Goal: Task Accomplishment & Management: Manage account settings

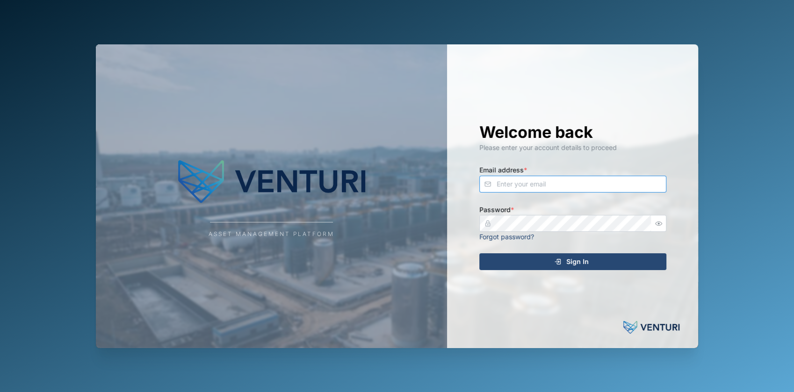
type input "[EMAIL_ADDRESS][DOMAIN_NAME]"
click at [580, 253] on div "Welcome back Please enter your account details to proceed Email address * [EMAI…" at bounding box center [572, 196] width 224 height 304
click at [580, 254] on span "Sign In" at bounding box center [577, 262] width 22 height 16
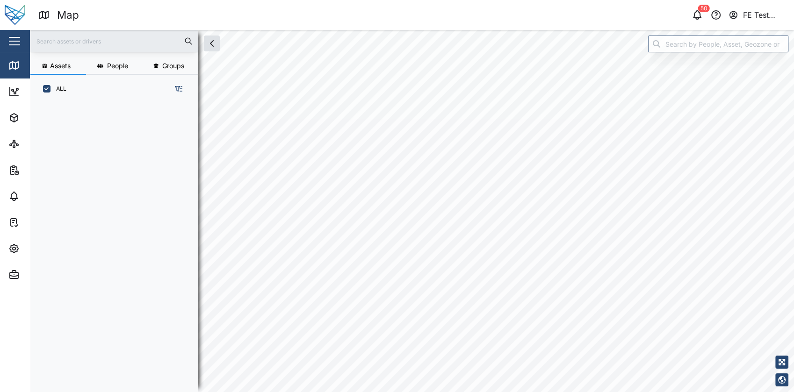
scroll to position [277, 145]
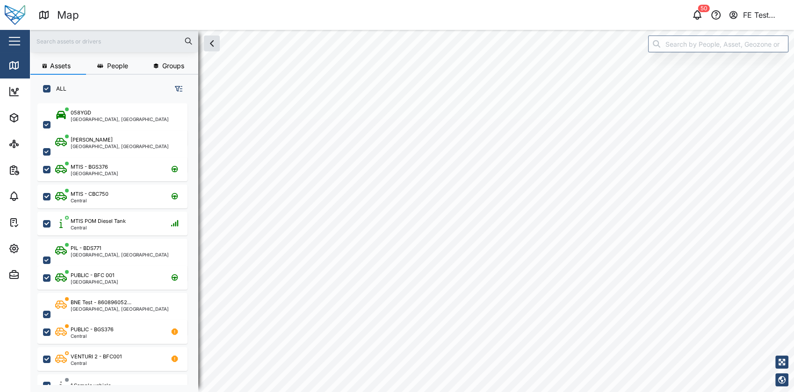
click at [5, 33] on div "Close" at bounding box center [61, 41] width 122 height 22
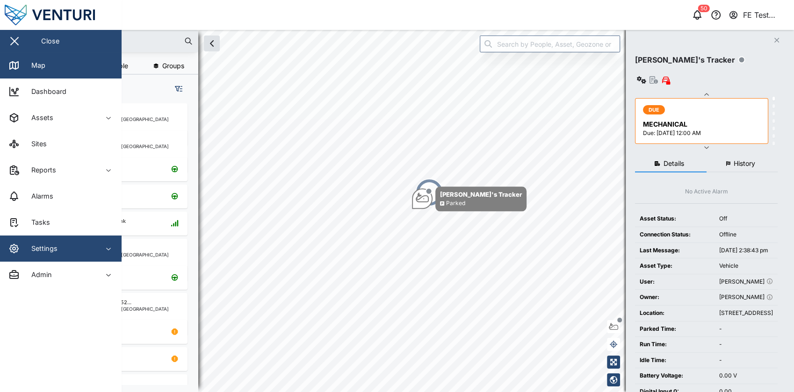
click at [71, 252] on div "Settings" at bounding box center [50, 248] width 85 height 11
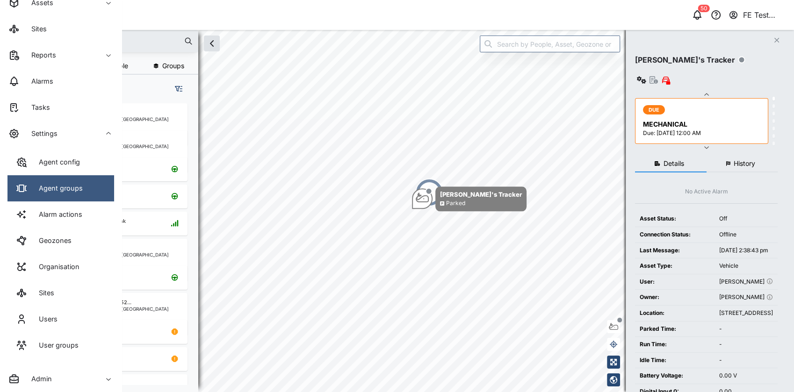
click at [70, 180] on link "Agent groups" at bounding box center [60, 188] width 107 height 26
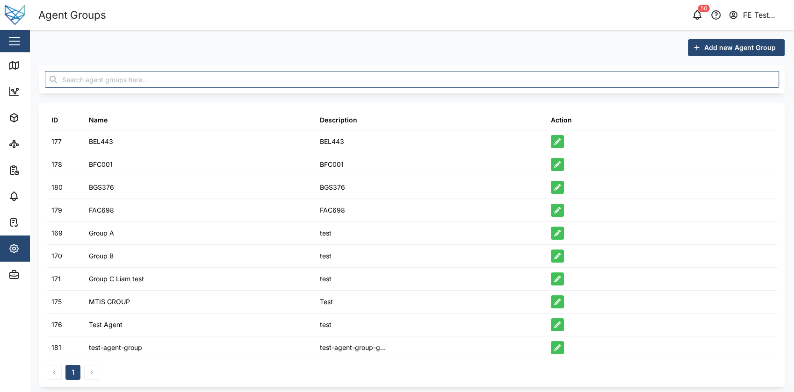
click at [744, 45] on span "Add new Agent Group" at bounding box center [740, 48] width 72 height 16
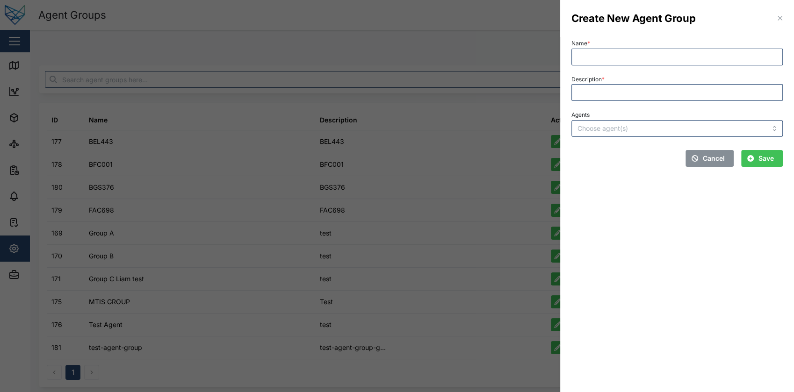
click at [394, 113] on div at bounding box center [397, 196] width 794 height 392
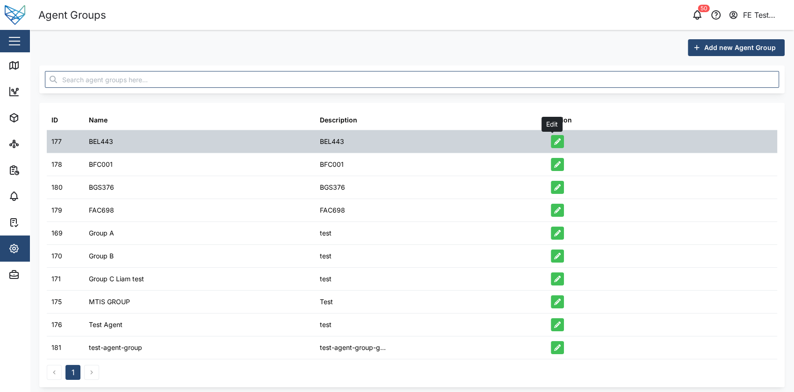
click at [554, 142] on icon "button" at bounding box center [557, 141] width 7 height 7
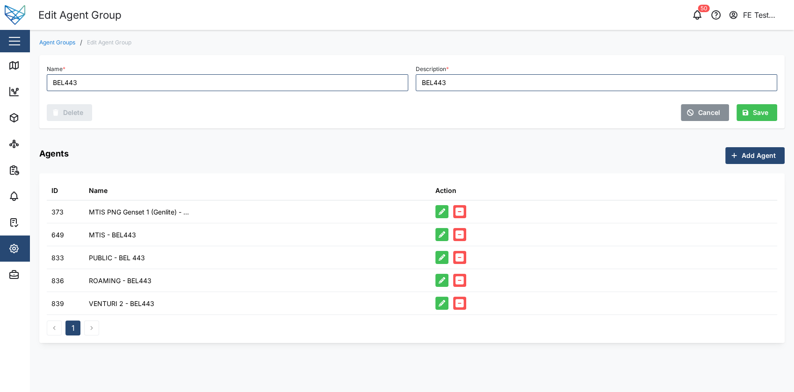
click at [8, 44] on button "button" at bounding box center [15, 41] width 16 height 16
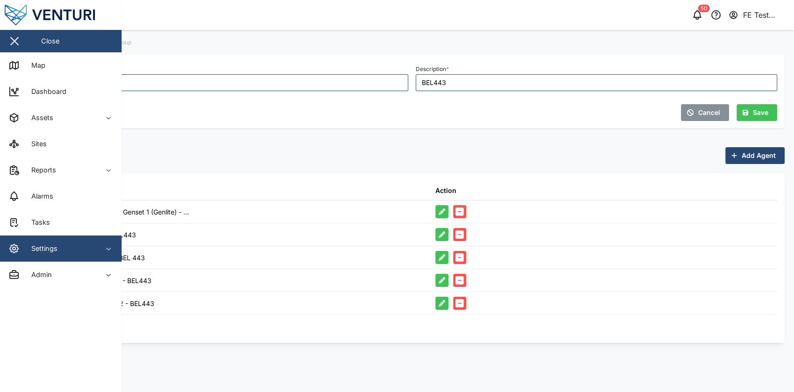
click at [68, 254] on span "Settings" at bounding box center [50, 249] width 85 height 26
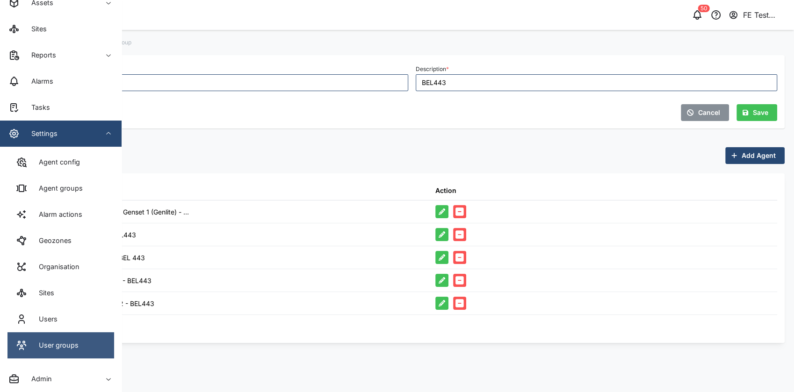
click at [70, 351] on div "User groups" at bounding box center [47, 345] width 63 height 11
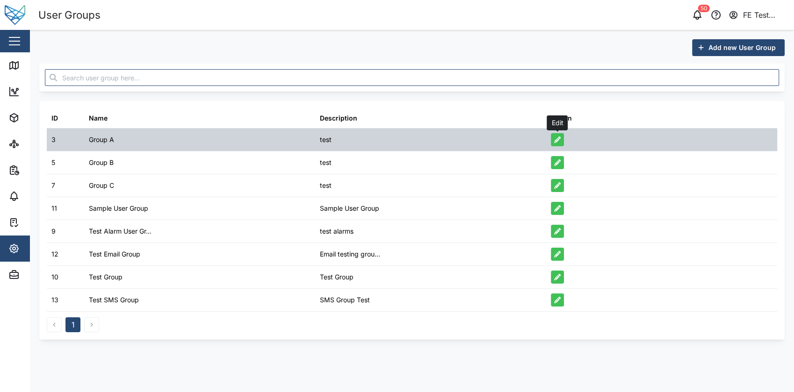
click at [561, 142] on button "button" at bounding box center [557, 139] width 13 height 13
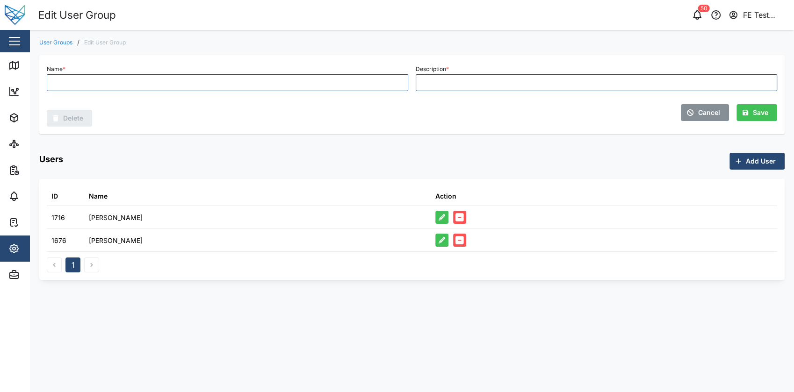
type input "Group A"
type input "test"
click at [700, 116] on span "Cancel" at bounding box center [709, 113] width 22 height 16
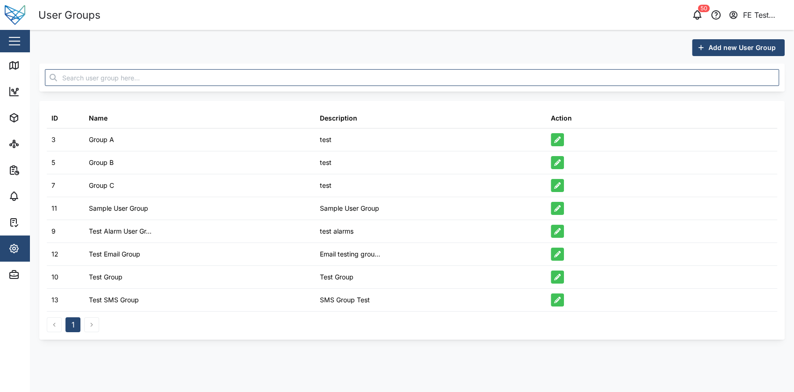
click at [740, 41] on span "Add new User Group" at bounding box center [741, 48] width 67 height 16
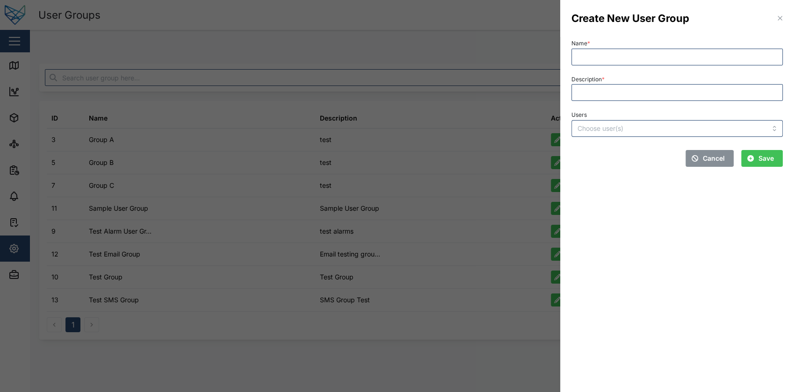
click at [594, 138] on div "Users" at bounding box center [676, 123] width 219 height 36
click at [613, 126] on input "Users" at bounding box center [657, 128] width 161 height 7
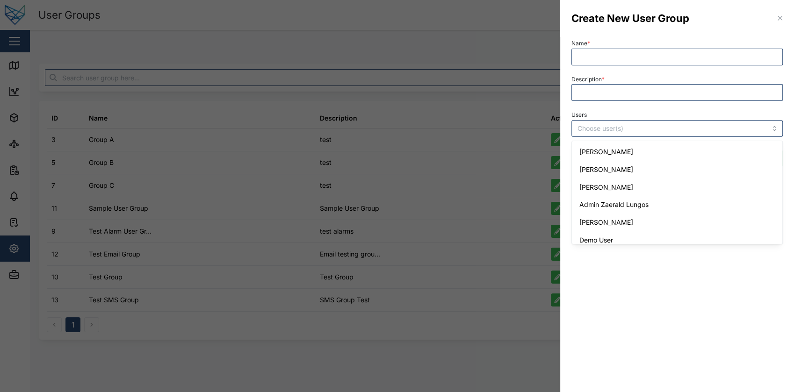
click at [352, 108] on div at bounding box center [397, 196] width 794 height 392
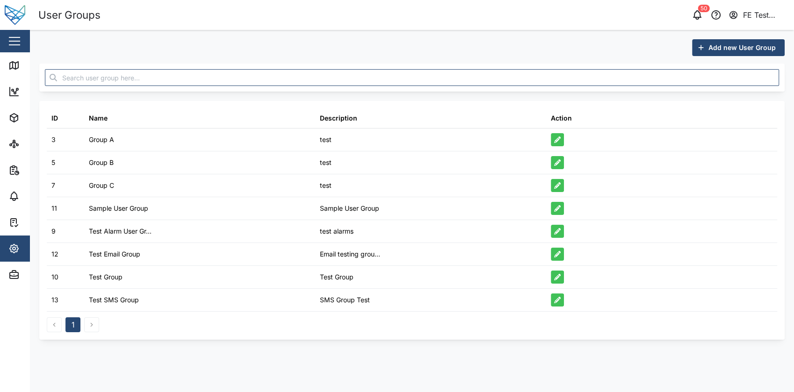
click at [2, 46] on div "Close" at bounding box center [61, 41] width 122 height 22
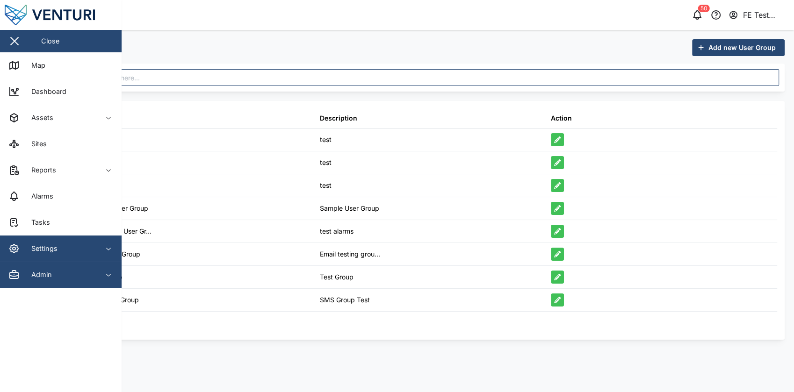
click at [60, 269] on div "Admin" at bounding box center [50, 274] width 85 height 11
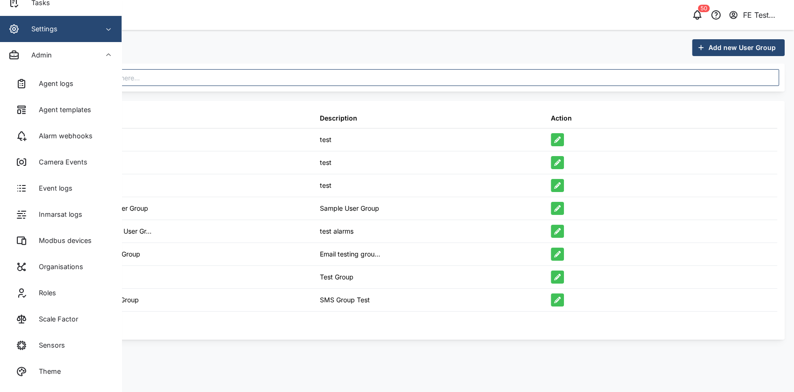
click at [347, 100] on div "Add new User Group ID Name Description Action 3 Group A test 5 Group B test 7 G…" at bounding box center [411, 189] width 745 height 301
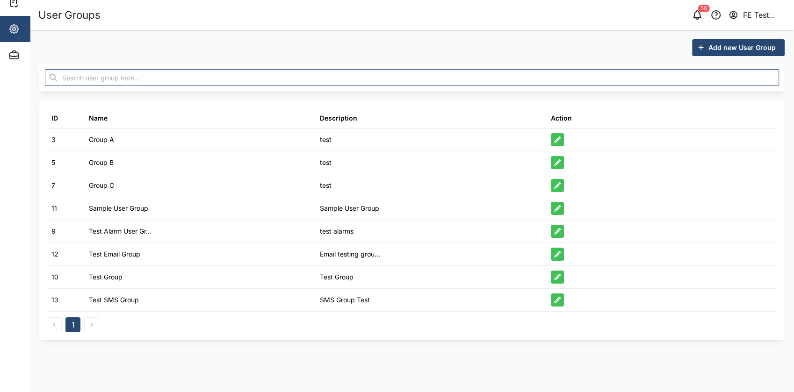
scroll to position [0, 0]
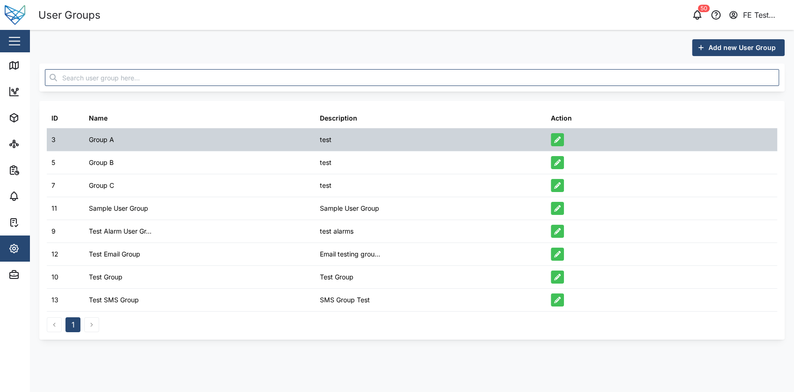
click at [556, 139] on icon "button" at bounding box center [557, 139] width 7 height 7
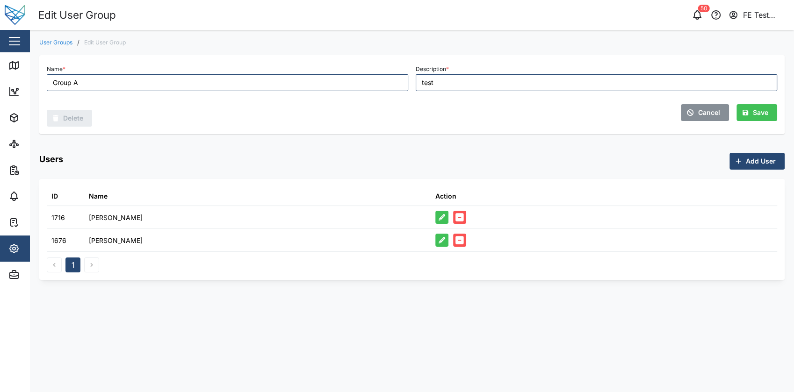
click at [22, 41] on button "button" at bounding box center [15, 41] width 16 height 16
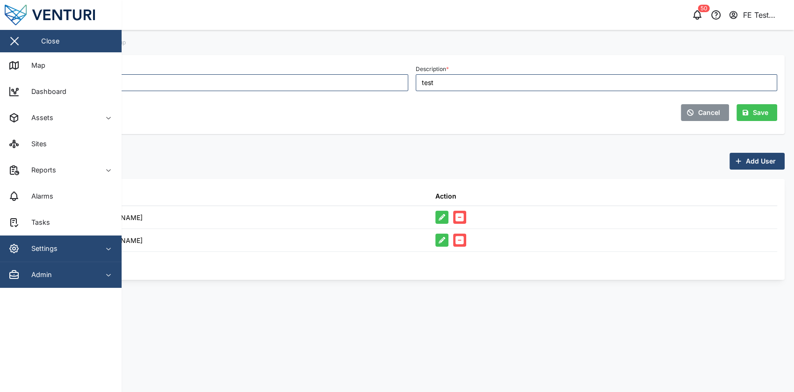
click at [67, 274] on div "Admin" at bounding box center [50, 274] width 85 height 11
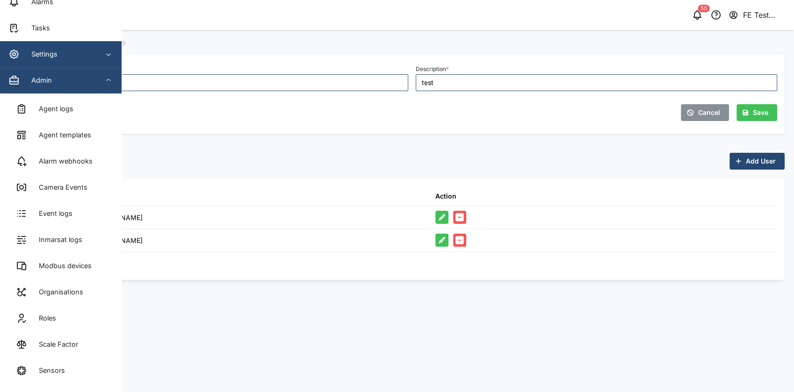
scroll to position [220, 0]
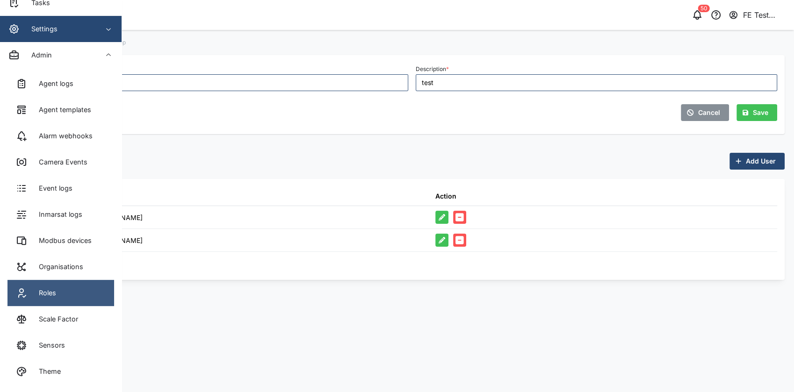
click at [79, 289] on link "Roles" at bounding box center [60, 293] width 107 height 26
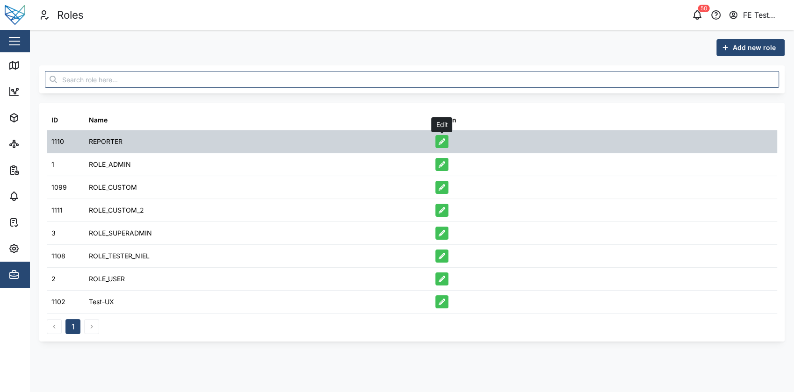
click at [439, 145] on button "button" at bounding box center [441, 141] width 13 height 13
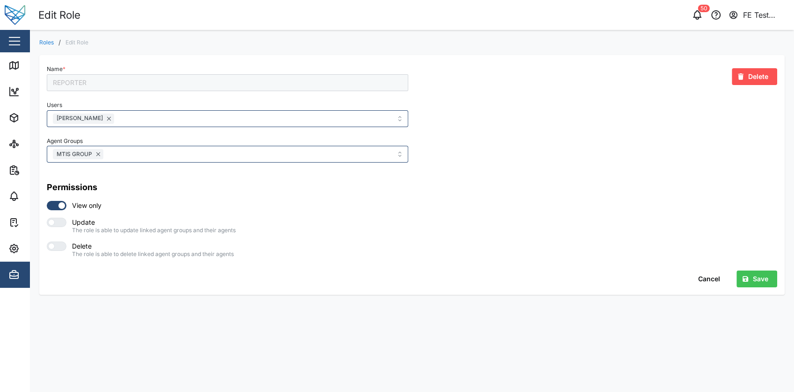
click at [705, 272] on span "Cancel" at bounding box center [709, 279] width 22 height 16
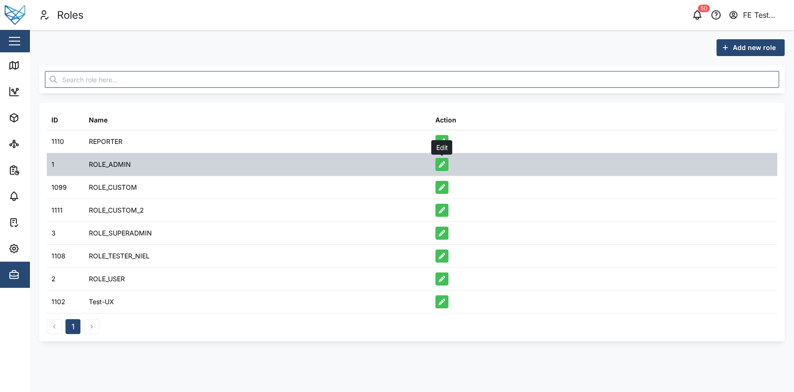
click at [444, 164] on icon "button" at bounding box center [441, 164] width 7 height 7
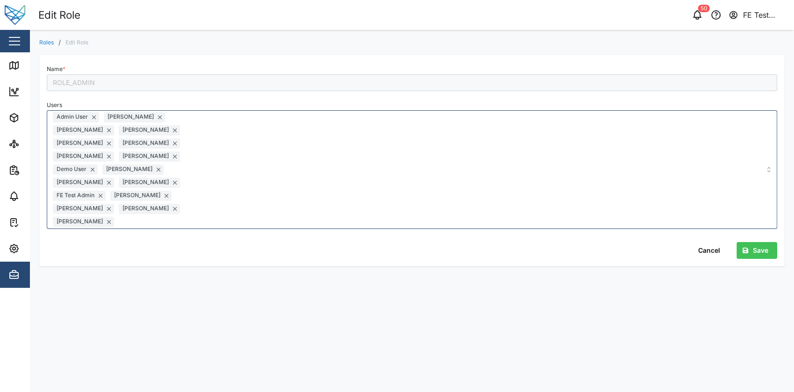
click at [692, 242] on button "Cancel" at bounding box center [709, 250] width 40 height 17
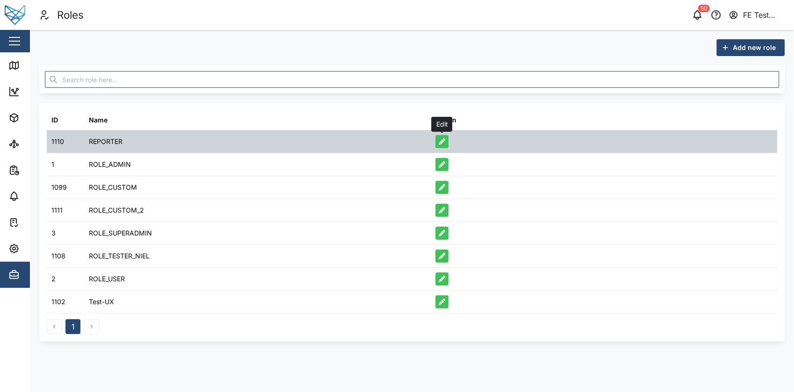
click at [441, 141] on icon "button" at bounding box center [441, 141] width 7 height 7
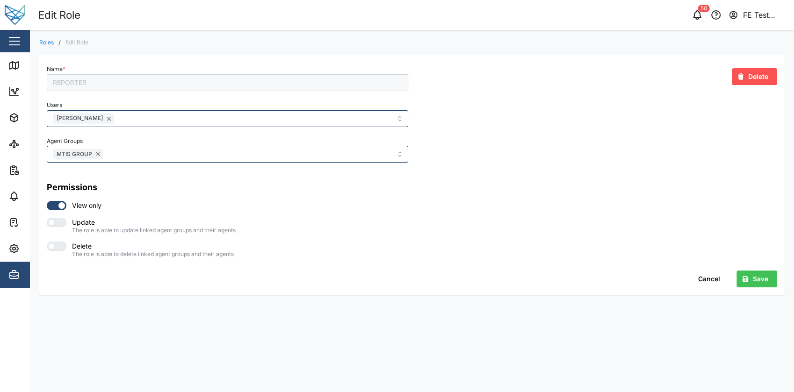
click at [47, 45] on link "Roles" at bounding box center [46, 43] width 14 height 6
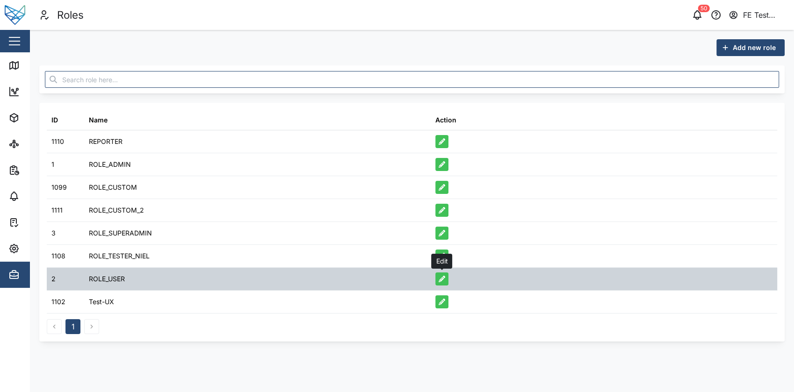
click at [440, 281] on icon "button" at bounding box center [441, 279] width 7 height 7
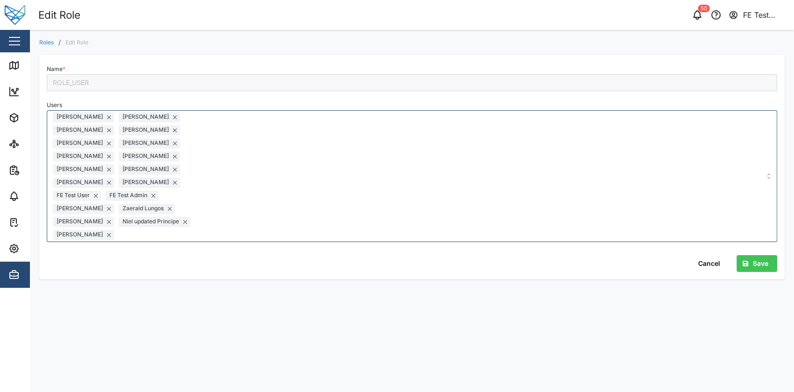
click at [695, 255] on button "Cancel" at bounding box center [709, 263] width 40 height 17
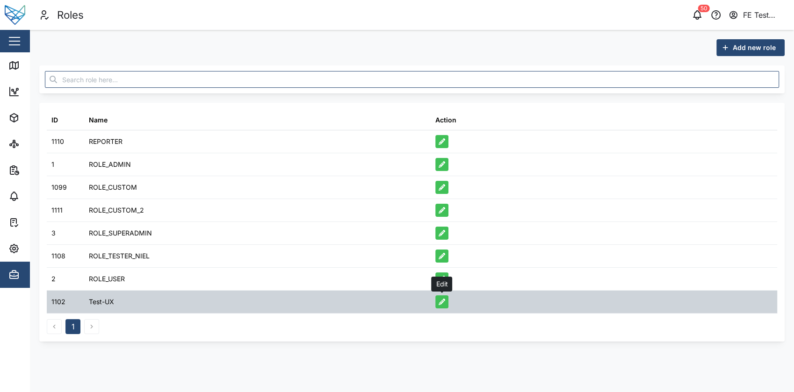
click at [440, 302] on icon "button" at bounding box center [441, 302] width 7 height 7
